Goal: Task Accomplishment & Management: Manage account settings

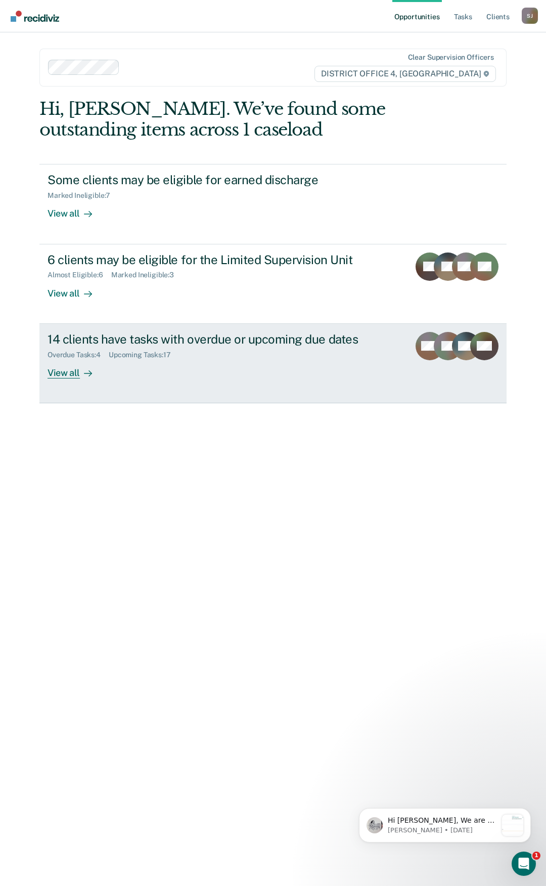
click at [54, 373] on div "View all" at bounding box center [76, 369] width 57 height 20
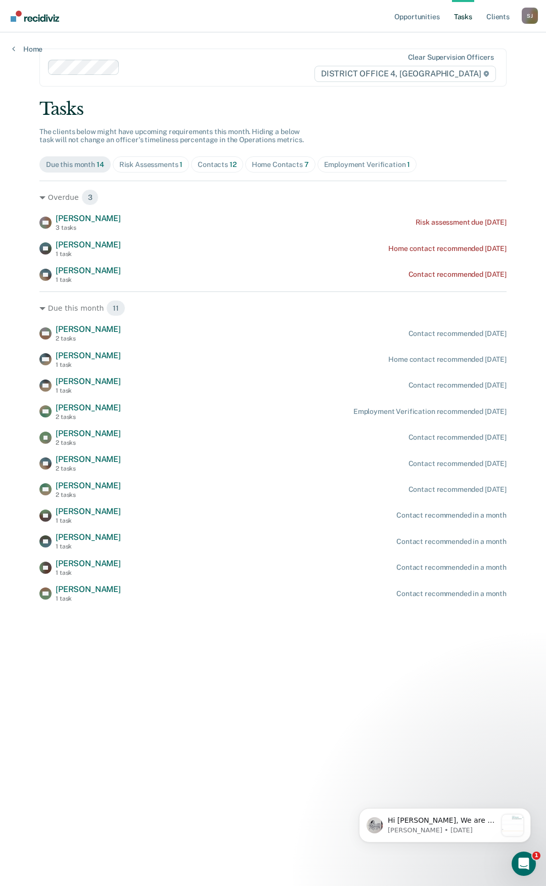
click at [526, 14] on div "[PERSON_NAME]" at bounding box center [530, 16] width 16 height 16
click at [458, 65] on link "Log Out" at bounding box center [489, 66] width 81 height 9
